Goal: Task Accomplishment & Management: Use online tool/utility

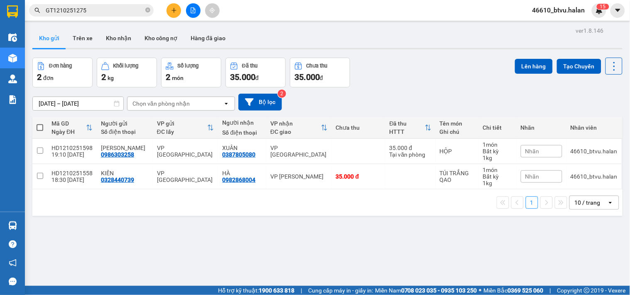
drag, startPoint x: 407, startPoint y: 238, endPoint x: 94, endPoint y: 179, distance: 318.0
click at [405, 238] on section "Kết quả tìm kiếm ( 1 ) Bộ lọc Mã ĐH Trạng thái Món hàng Thu hộ Tổng cước Chưa c…" at bounding box center [315, 147] width 630 height 295
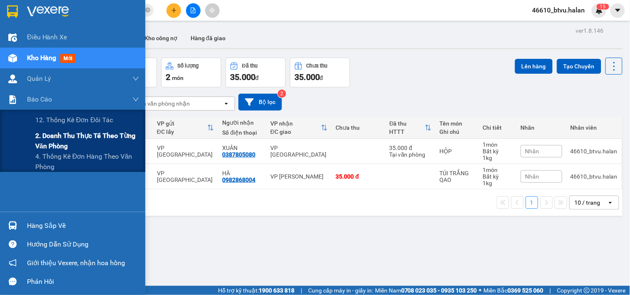
click at [62, 142] on span "2. Doanh thu thực tế theo từng văn phòng" at bounding box center [87, 141] width 104 height 21
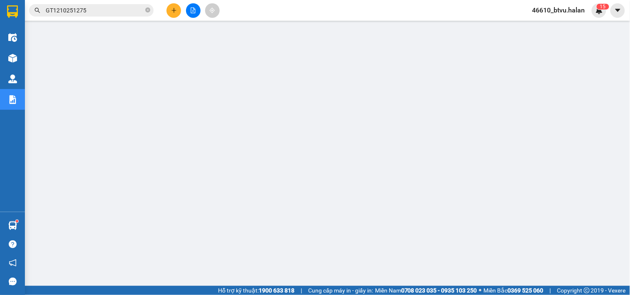
click at [27, 217] on main at bounding box center [315, 143] width 630 height 286
click at [25, 219] on main at bounding box center [315, 143] width 630 height 286
click at [24, 220] on div "Hàng sắp về" at bounding box center [12, 226] width 25 height 19
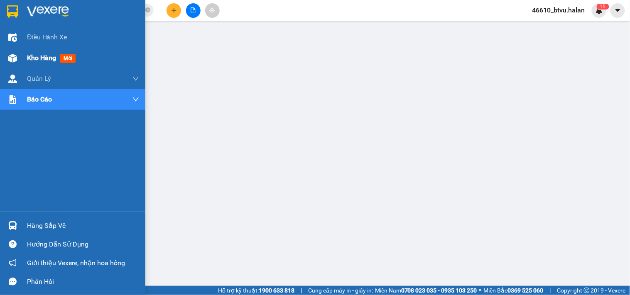
click at [19, 49] on div "Kho hàng mới" at bounding box center [72, 58] width 145 height 21
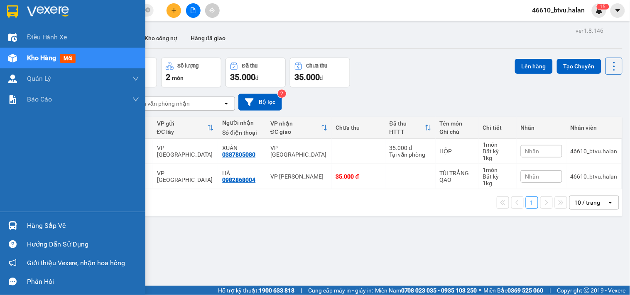
click at [13, 223] on img at bounding box center [12, 226] width 9 height 9
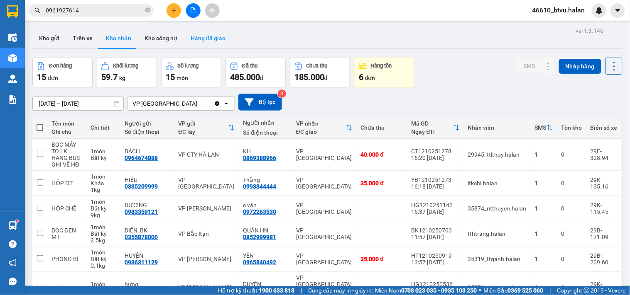
click at [202, 38] on button "Hàng đã giao" at bounding box center [208, 38] width 48 height 20
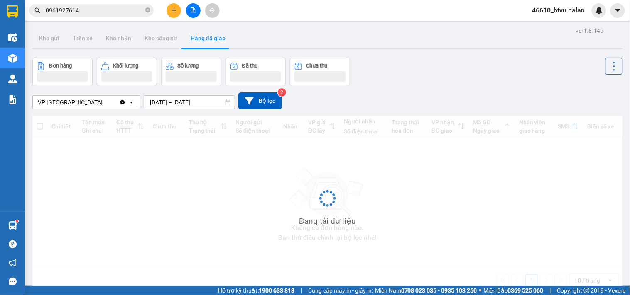
click at [202, 109] on div "ver 1.8.146 Kho gửi Trên xe Kho nhận Kho công nợ Hàng đã giao Đơn hàng Khối lượ…" at bounding box center [327, 172] width 596 height 295
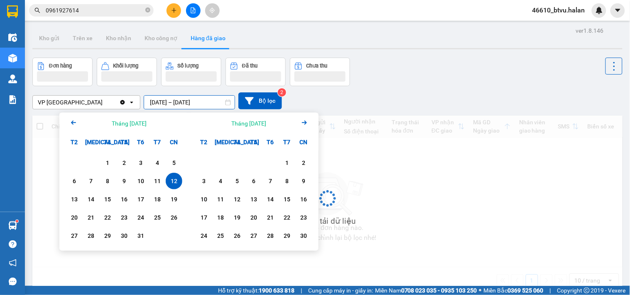
click at [414, 89] on div "VP Hà Đông Clear value open 12/10/2025 – 12/10/2025 Press the down arrow key to…" at bounding box center [327, 100] width 590 height 29
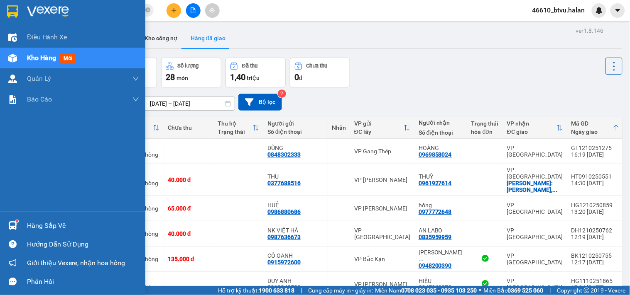
click at [17, 220] on sup at bounding box center [17, 221] width 2 height 2
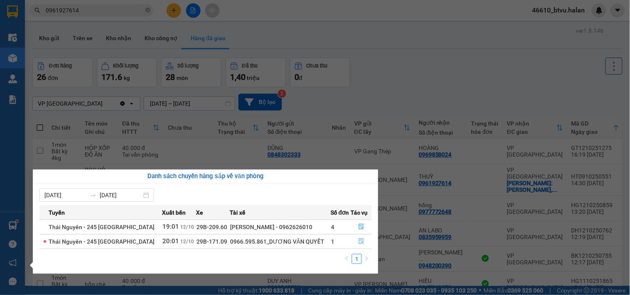
click at [357, 237] on button "button" at bounding box center [361, 241] width 20 height 13
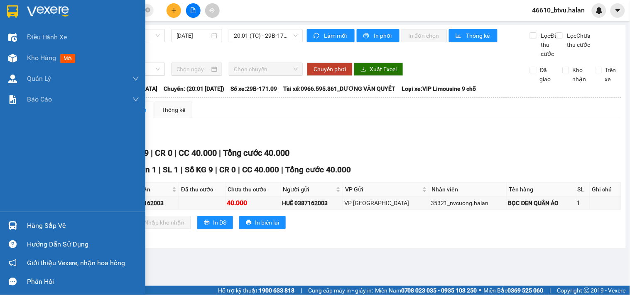
click at [19, 220] on div at bounding box center [12, 226] width 15 height 15
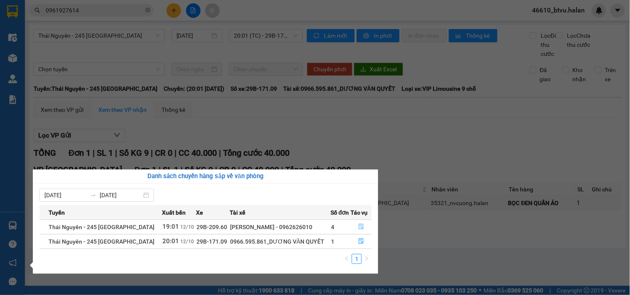
click at [366, 227] on button "button" at bounding box center [361, 227] width 20 height 13
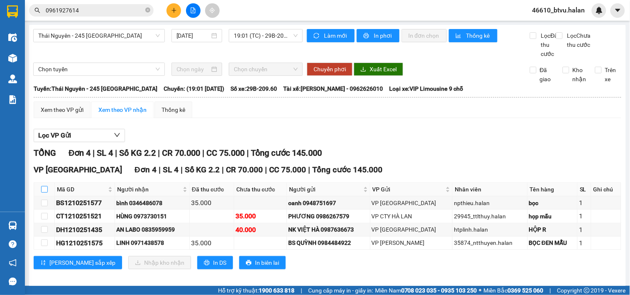
click at [43, 193] on input "checkbox" at bounding box center [44, 189] width 7 height 7
checkbox input "true"
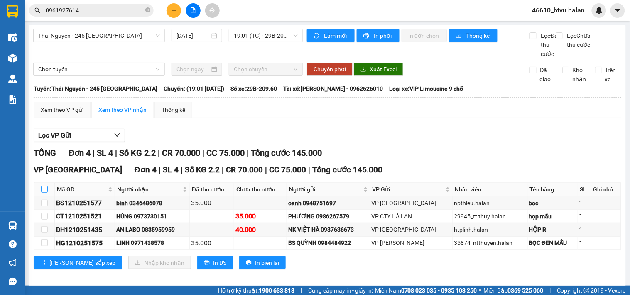
checkbox input "true"
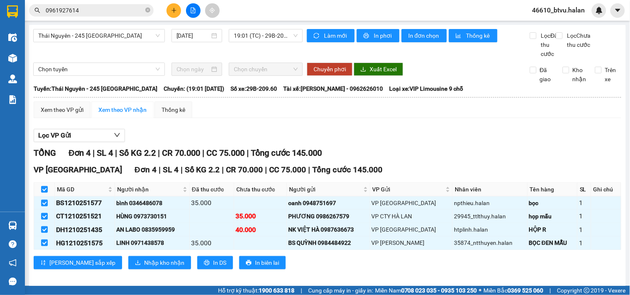
click at [125, 264] on div "VP Hà Đông Đơn 4 | SL 4 | Số KG 2.2 | CR 70.000 | CC 75.000 | Tổng cước 145.000…" at bounding box center [327, 220] width 587 height 112
click at [144, 268] on span "Nhập kho nhận" at bounding box center [164, 263] width 40 height 9
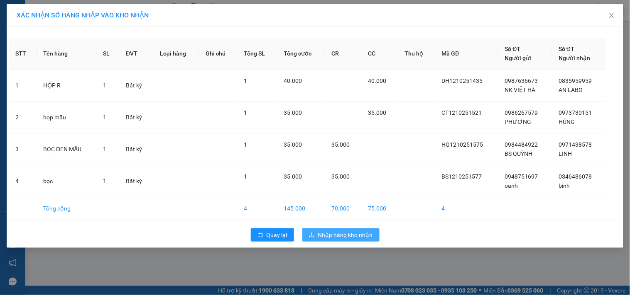
click at [342, 237] on span "Nhập hàng kho nhận" at bounding box center [345, 235] width 55 height 9
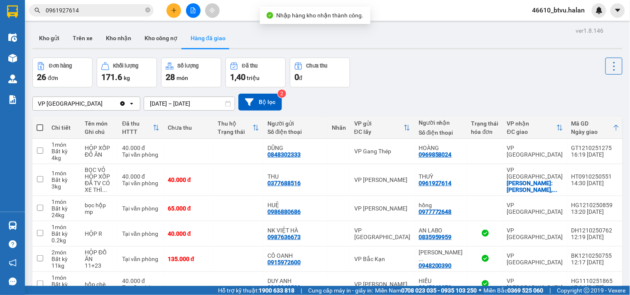
click at [121, 49] on div at bounding box center [327, 48] width 590 height 1
click at [121, 44] on button "Kho nhận" at bounding box center [118, 38] width 39 height 20
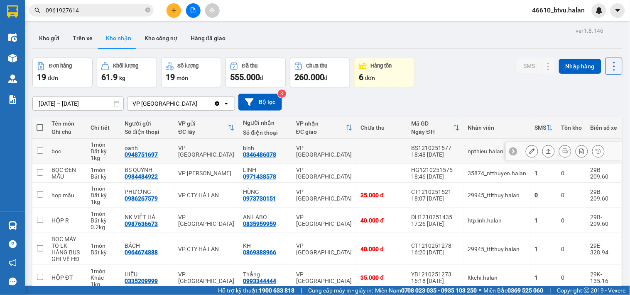
click at [529, 150] on icon at bounding box center [532, 152] width 6 height 6
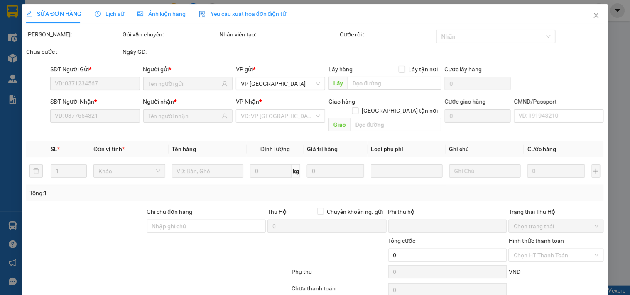
type input "0948751697"
type input "oanh"
type input "0346486078"
type input "bình"
type input "0"
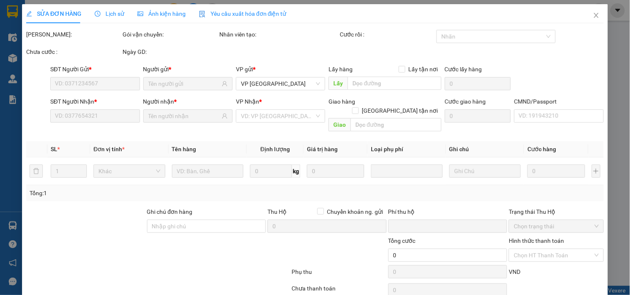
type input "35.000"
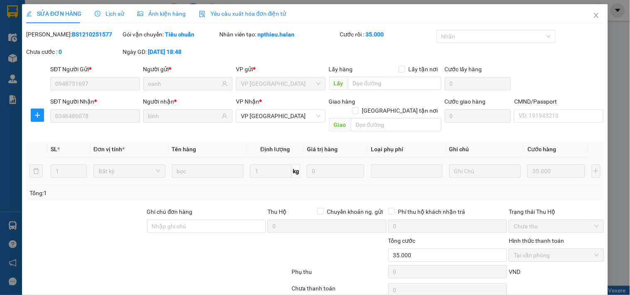
scroll to position [30, 0]
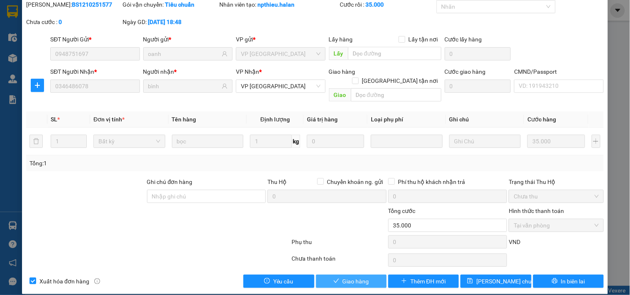
click at [363, 277] on span "Giao hàng" at bounding box center [355, 281] width 27 height 9
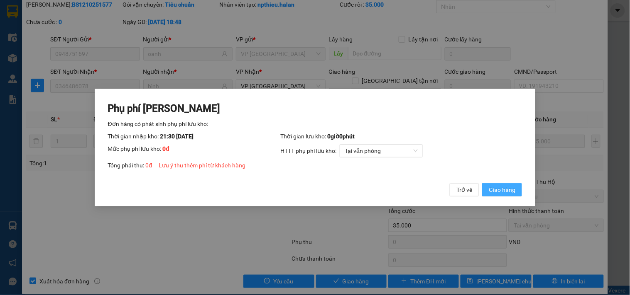
click at [498, 189] on span "Giao hàng" at bounding box center [501, 190] width 27 height 9
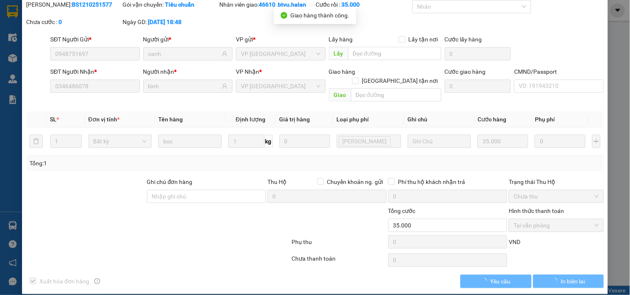
scroll to position [0, 0]
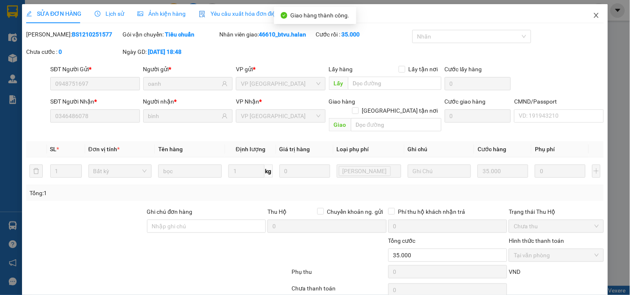
click at [584, 18] on span "Close" at bounding box center [595, 15] width 23 height 23
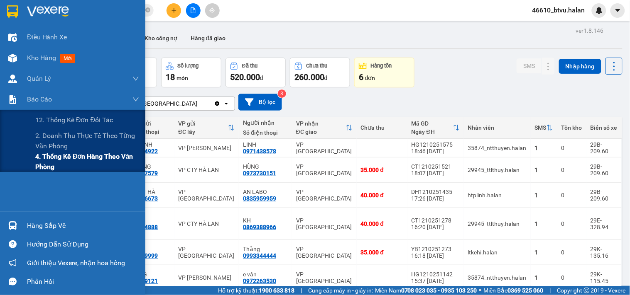
click at [65, 165] on span "4. Thống kê đơn hàng theo văn phòng" at bounding box center [87, 161] width 104 height 21
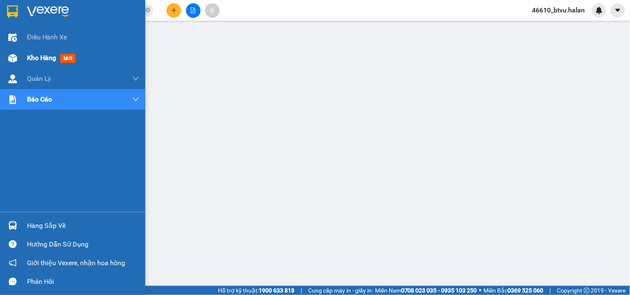
click at [40, 55] on span "Kho hàng" at bounding box center [41, 58] width 29 height 8
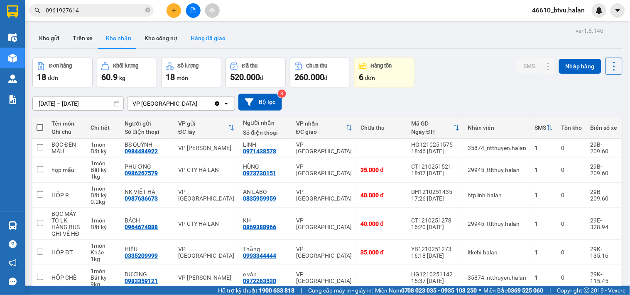
click at [212, 45] on button "Hàng đã giao" at bounding box center [208, 38] width 48 height 20
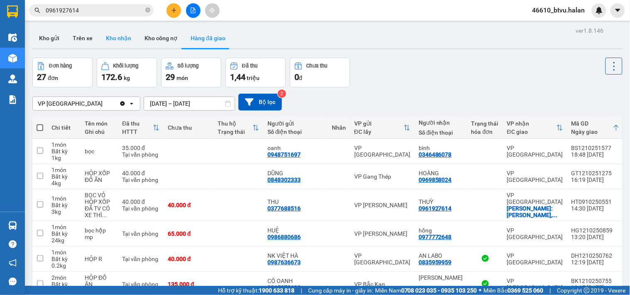
click at [129, 40] on button "Kho nhận" at bounding box center [118, 38] width 39 height 20
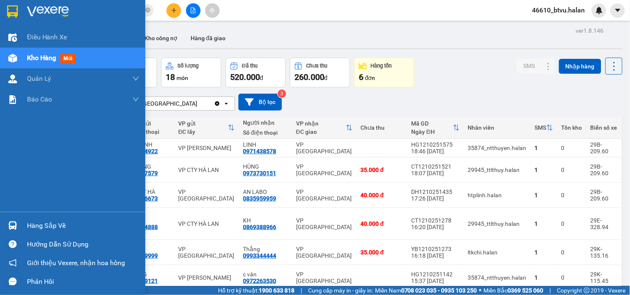
click at [16, 212] on div "Hàng sắp về Hướng dẫn sử dụng Giới thiệu Vexere, nhận hoa hồng Phản hồi" at bounding box center [72, 251] width 145 height 79
click at [19, 216] on div "Hàng sắp về Hướng dẫn sử dụng Giới thiệu Vexere, nhận hoa hồng Phản hồi" at bounding box center [72, 251] width 145 height 79
click at [42, 221] on div "Hàng sắp về" at bounding box center [83, 226] width 112 height 12
